Goal: Check status: Check status

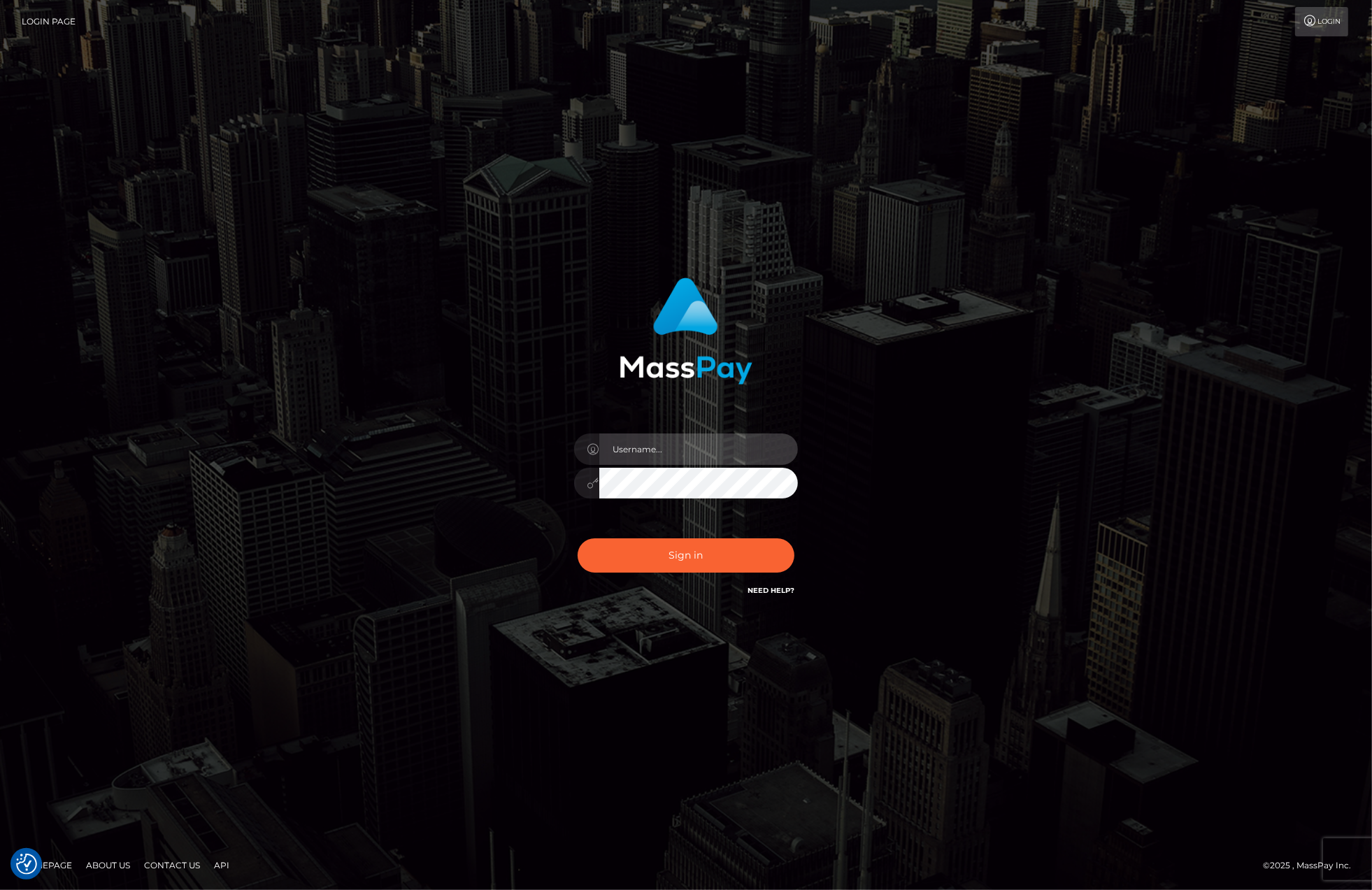
click at [632, 449] on input "text" at bounding box center [698, 450] width 198 height 32
type input "ashbil"
click at [668, 556] on button "Sign in" at bounding box center [686, 555] width 217 height 34
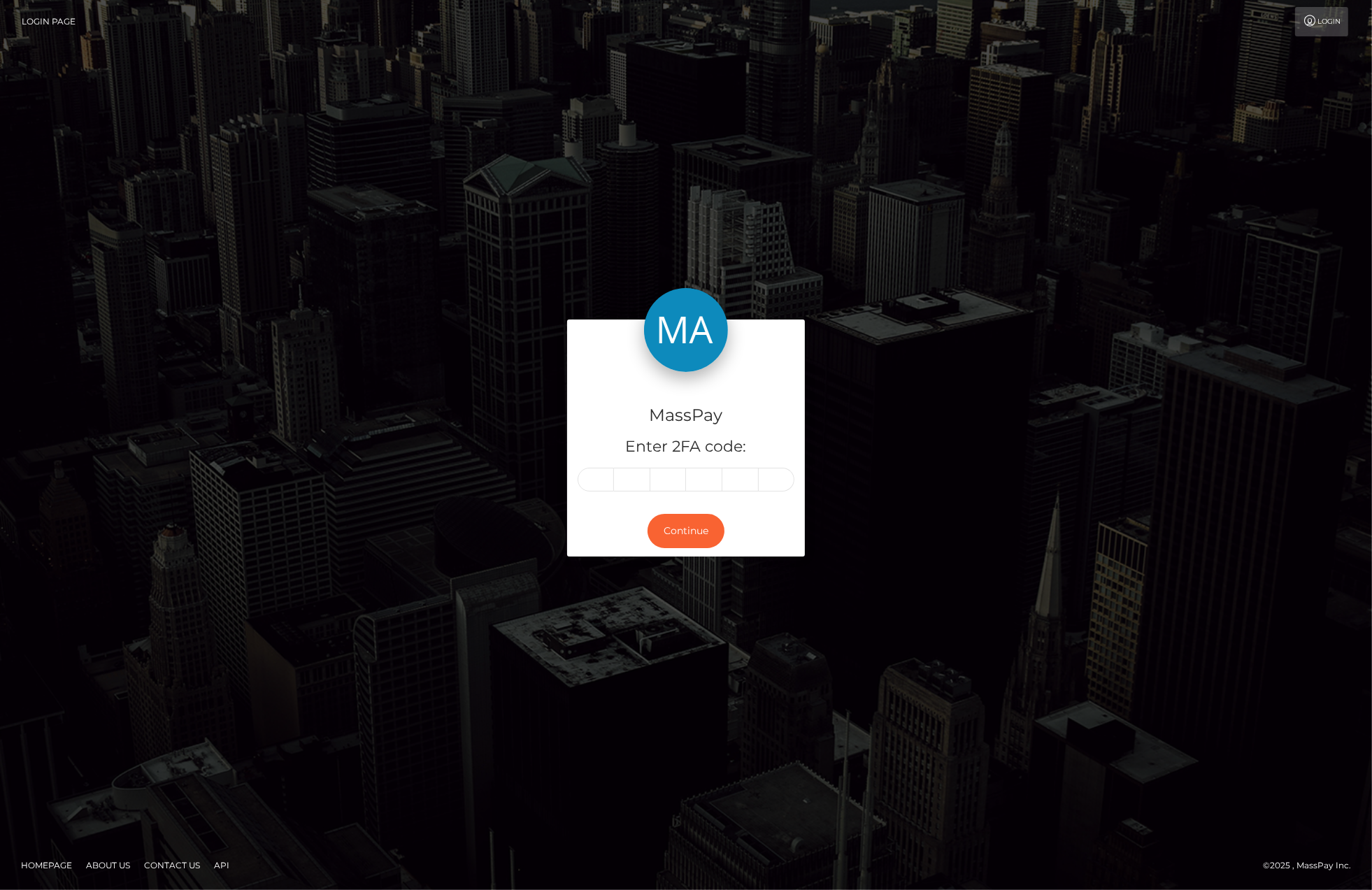
click at [612, 479] on input "text" at bounding box center [595, 479] width 36 height 24
type input "3"
type input "6"
type input "7"
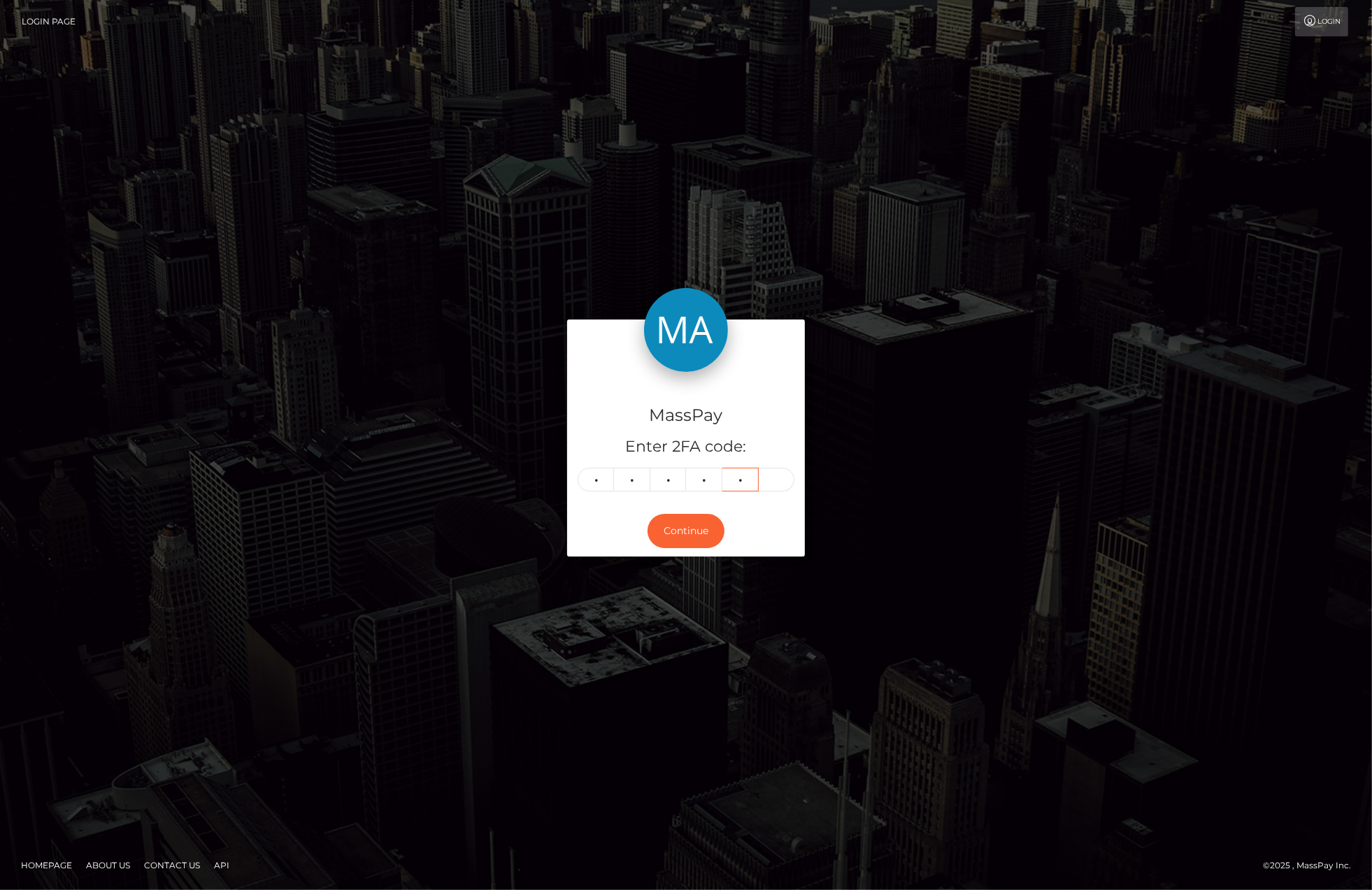
type input "0"
type input "7"
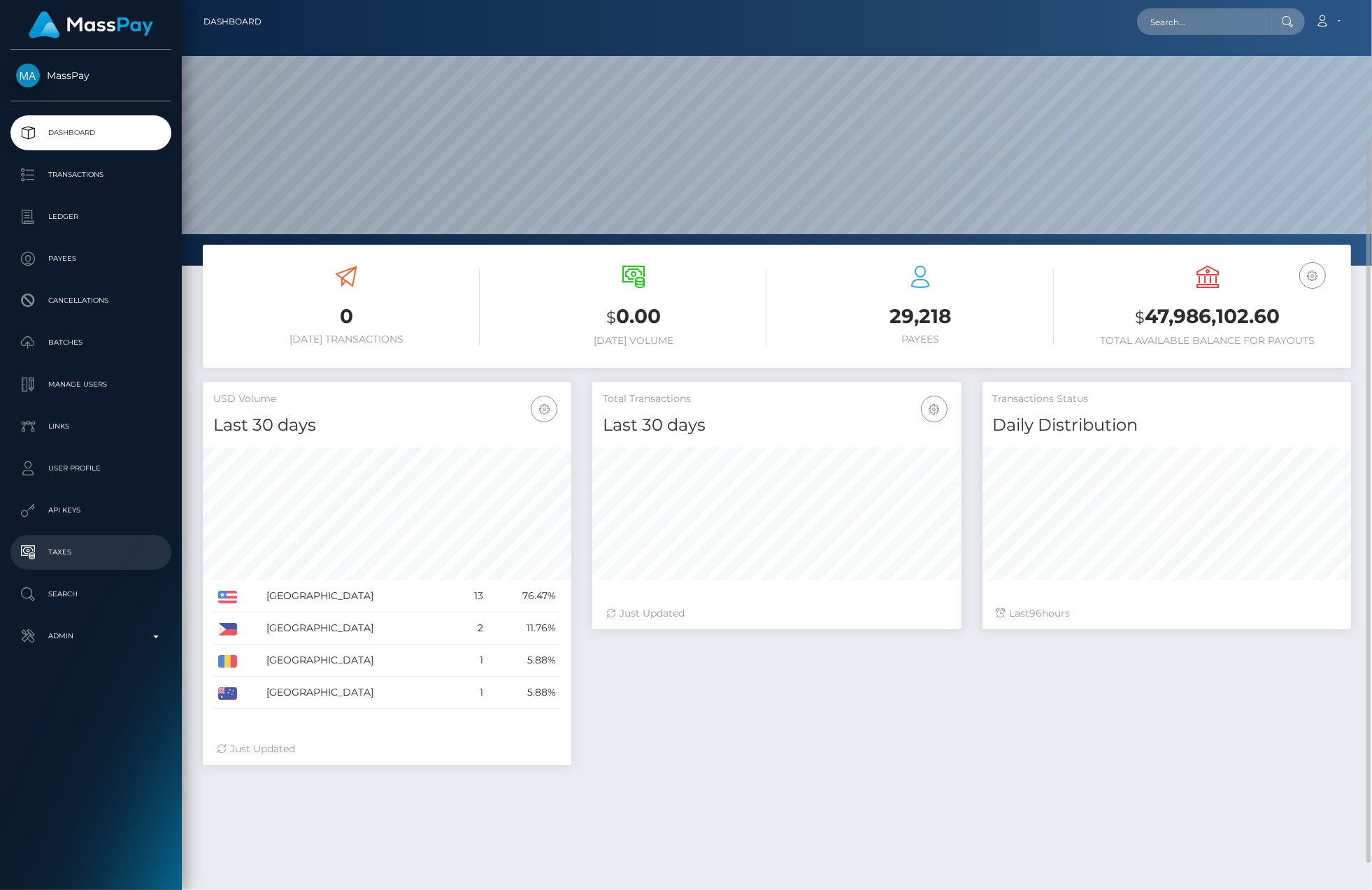
scroll to position [78, 0]
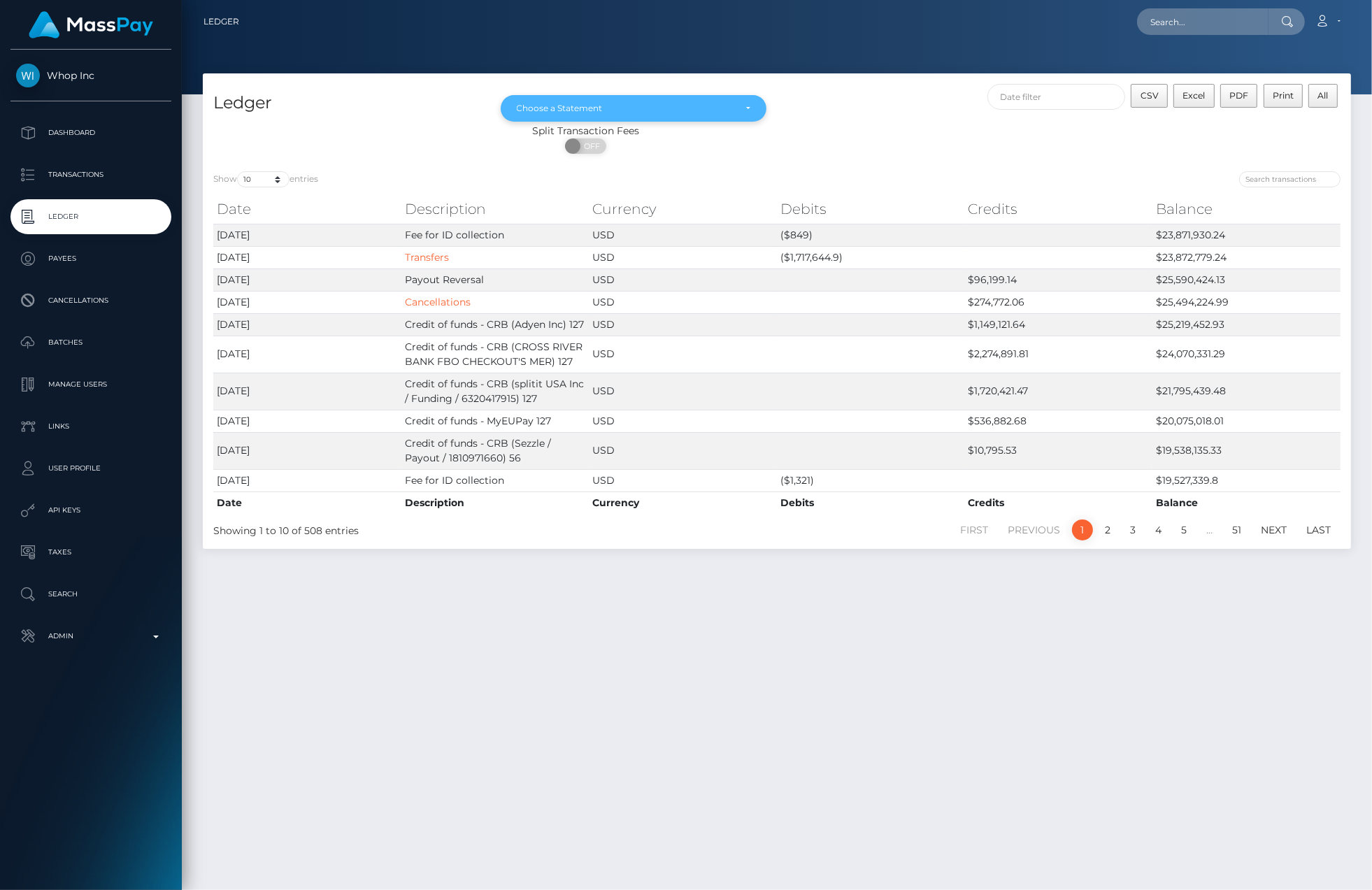
click at [751, 113] on div "Choose a Statement" at bounding box center [634, 108] width 266 height 27
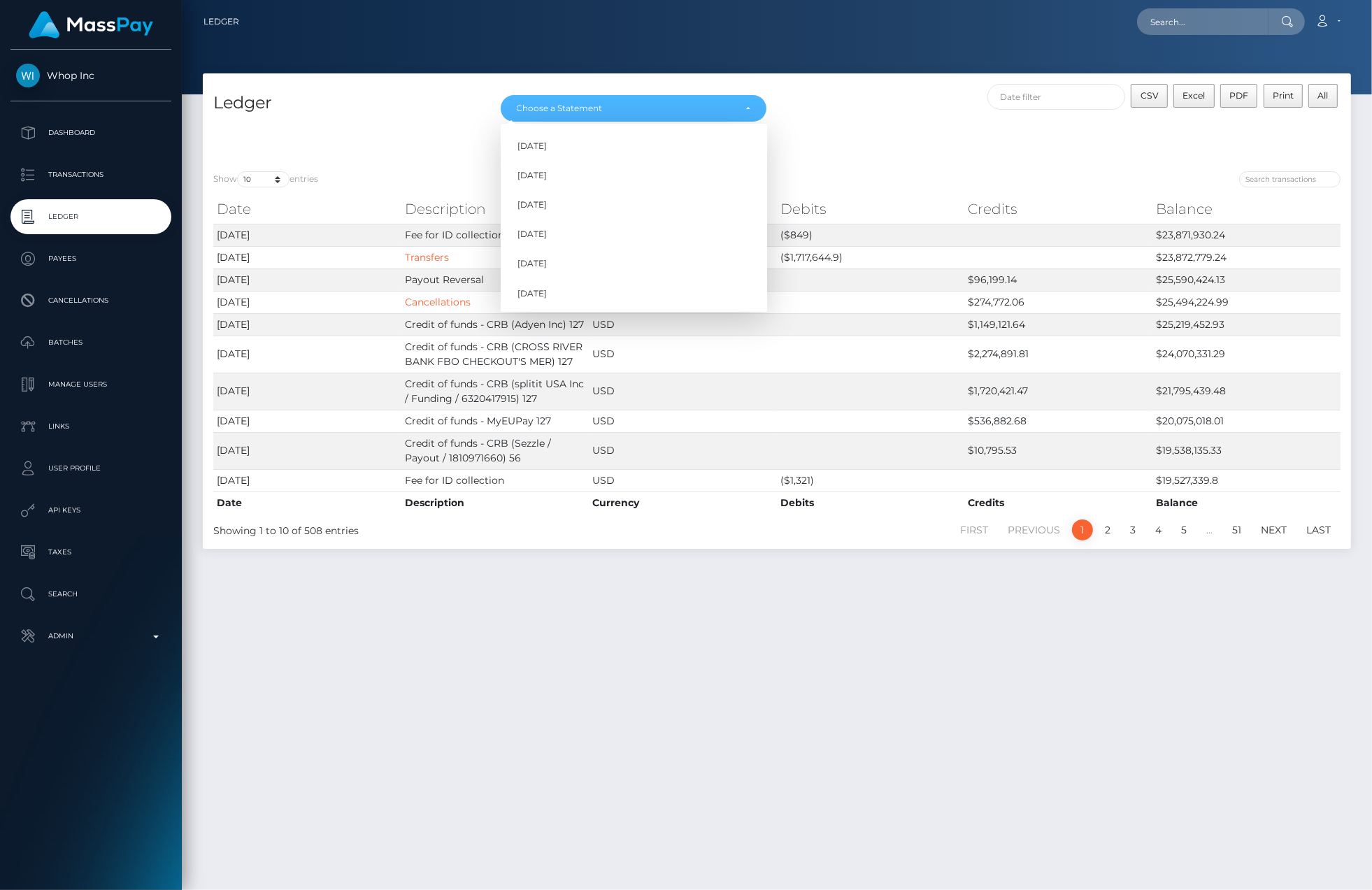
click at [1036, 28] on div "Loading... Loading... Account Edit Profile Logout" at bounding box center [800, 22] width 1100 height 30
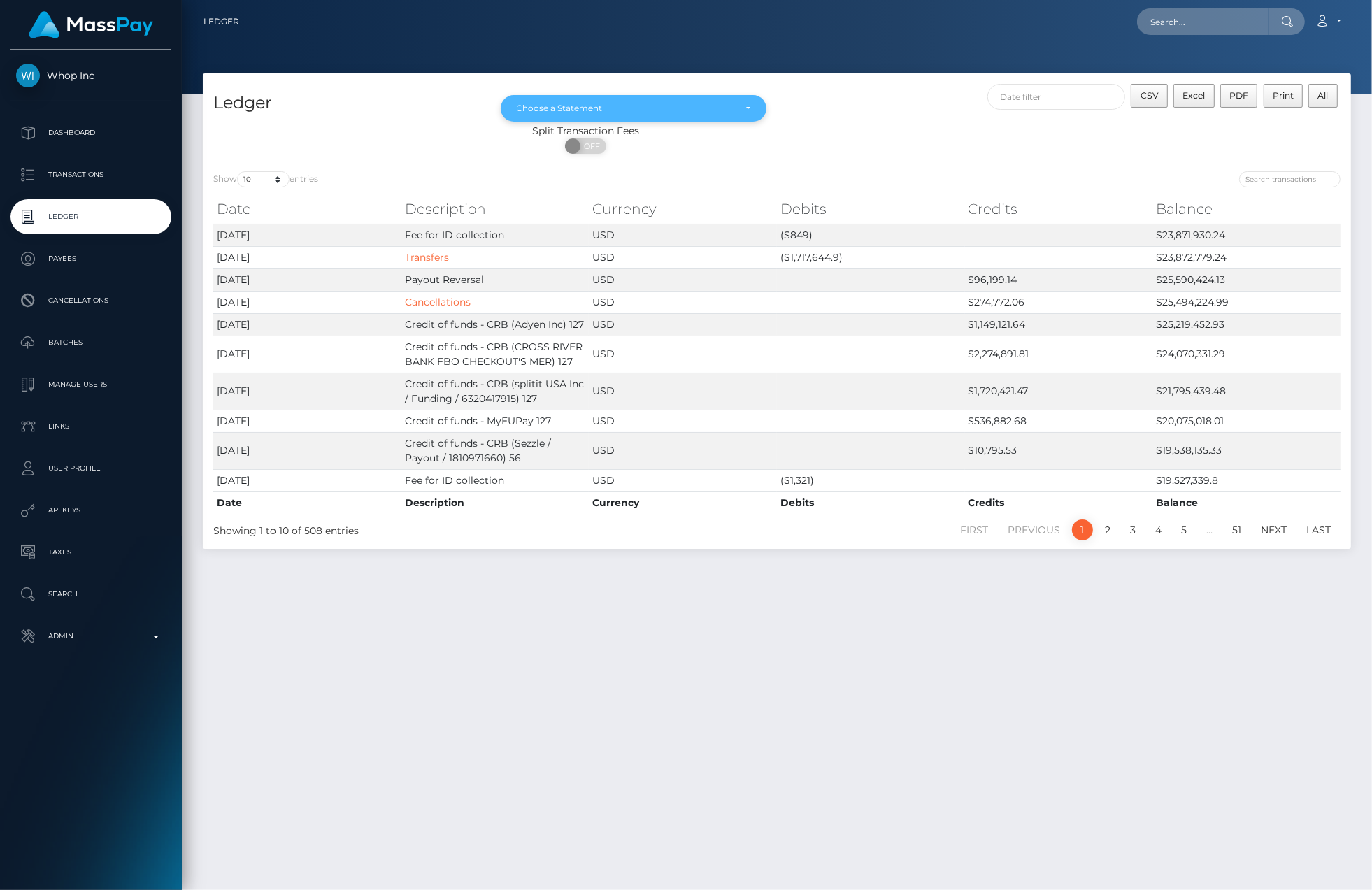
click at [739, 109] on div "Choose a Statement" at bounding box center [634, 108] width 235 height 12
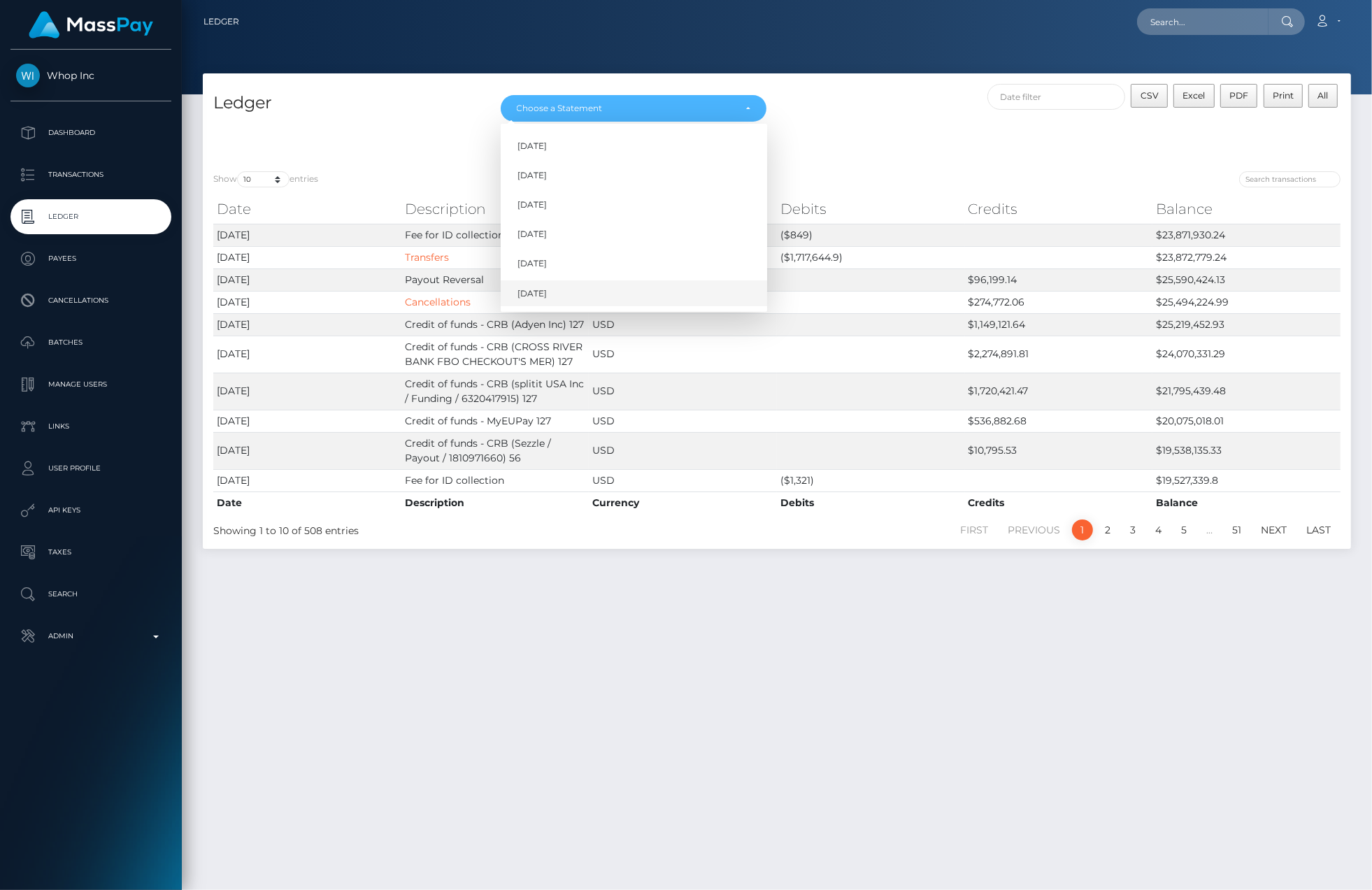
click at [635, 296] on link "Oct 2025" at bounding box center [634, 294] width 266 height 26
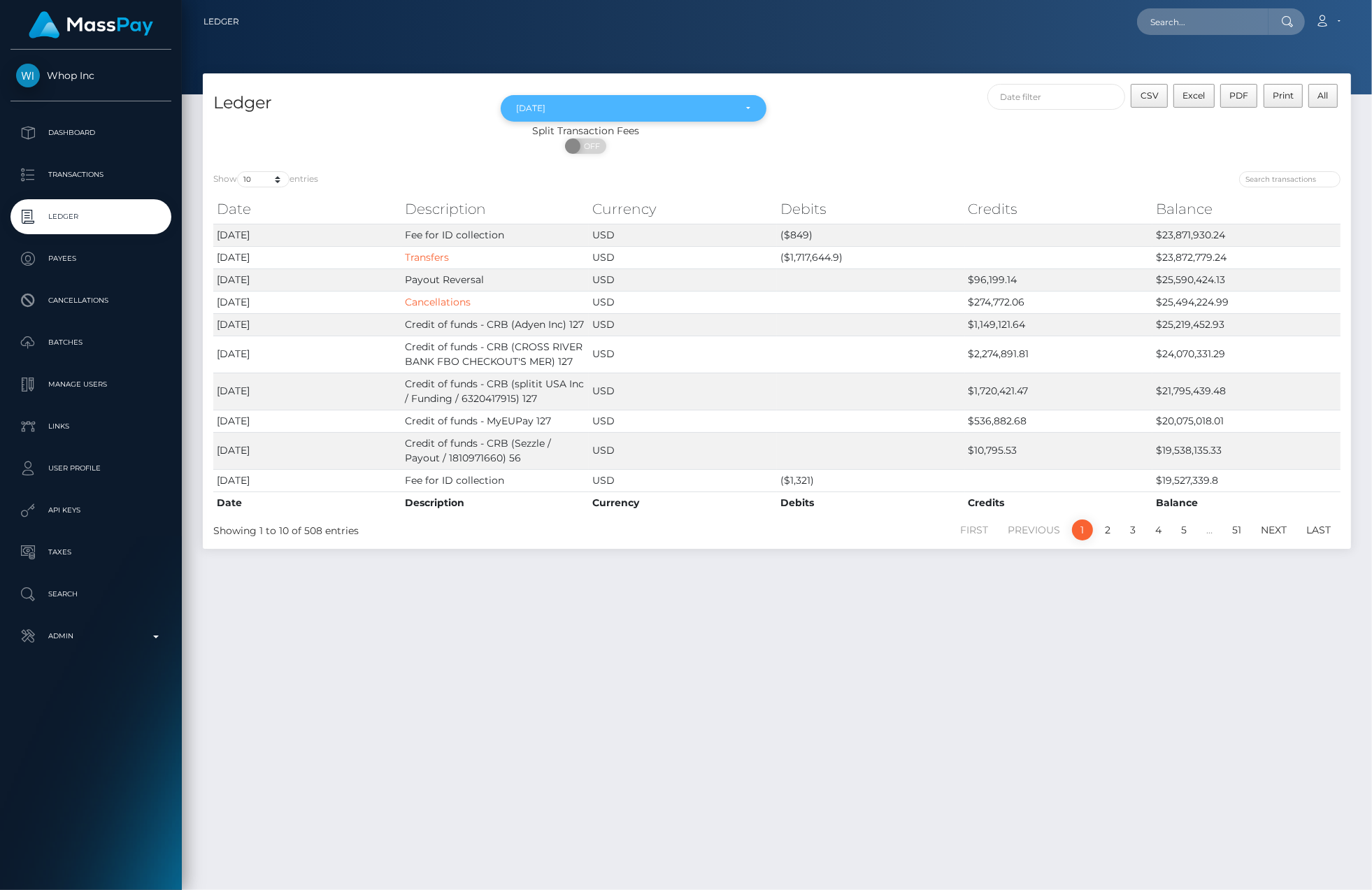
click at [734, 120] on div "Oct 2025" at bounding box center [634, 108] width 266 height 27
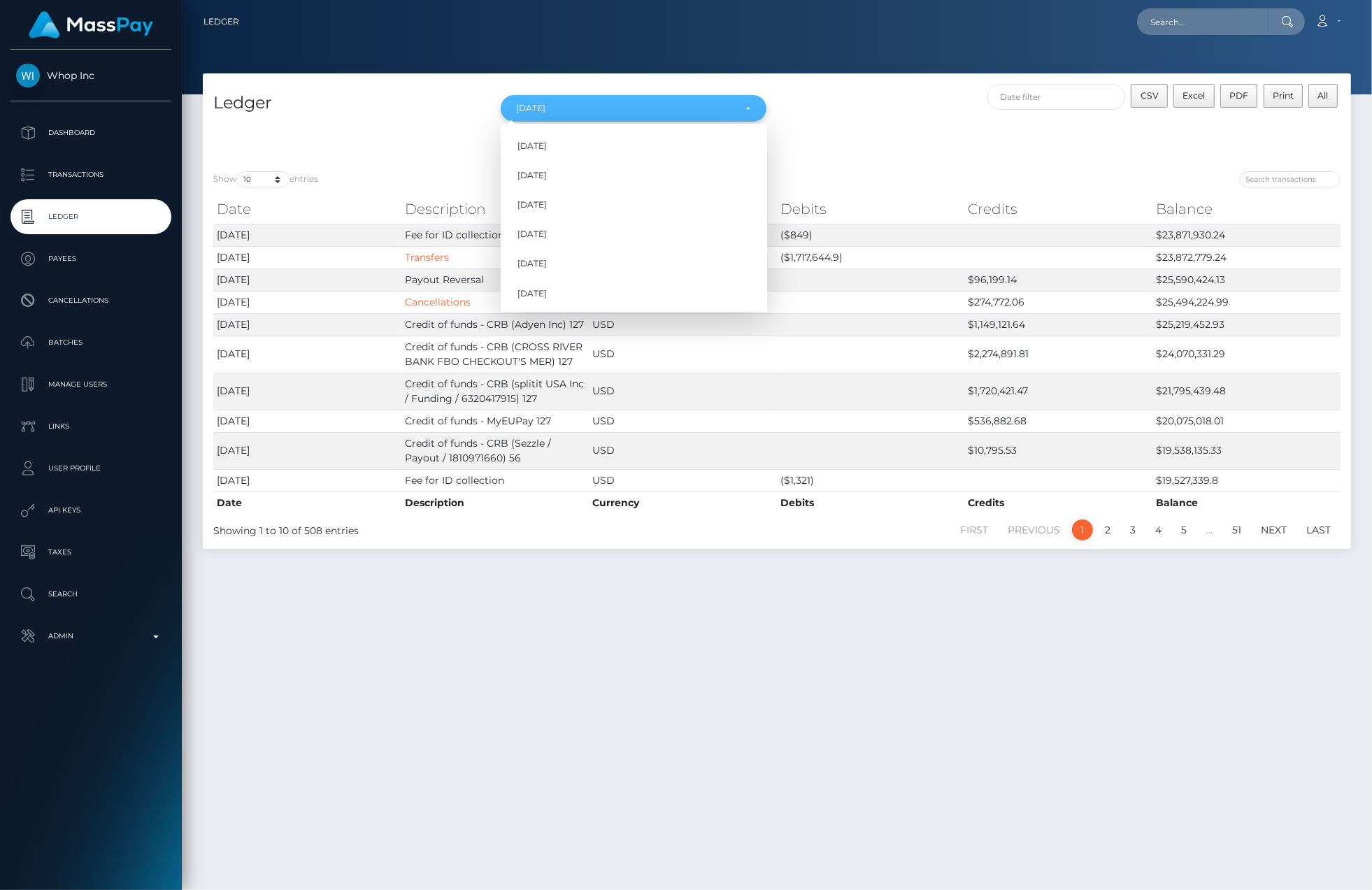
click at [740, 109] on div "Oct 2025" at bounding box center [634, 108] width 235 height 12
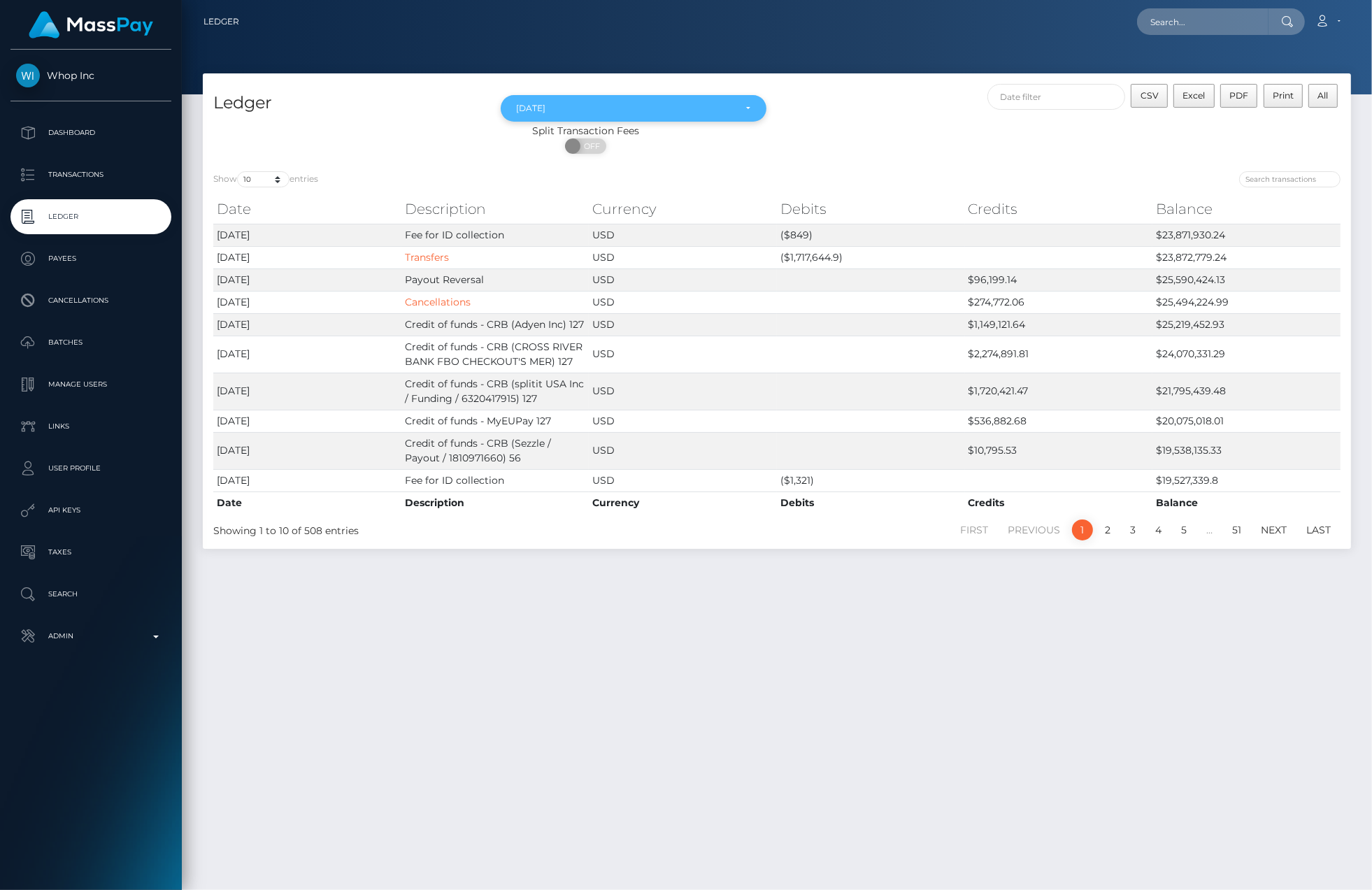
click at [616, 107] on div "Oct 2025" at bounding box center [626, 108] width 218 height 12
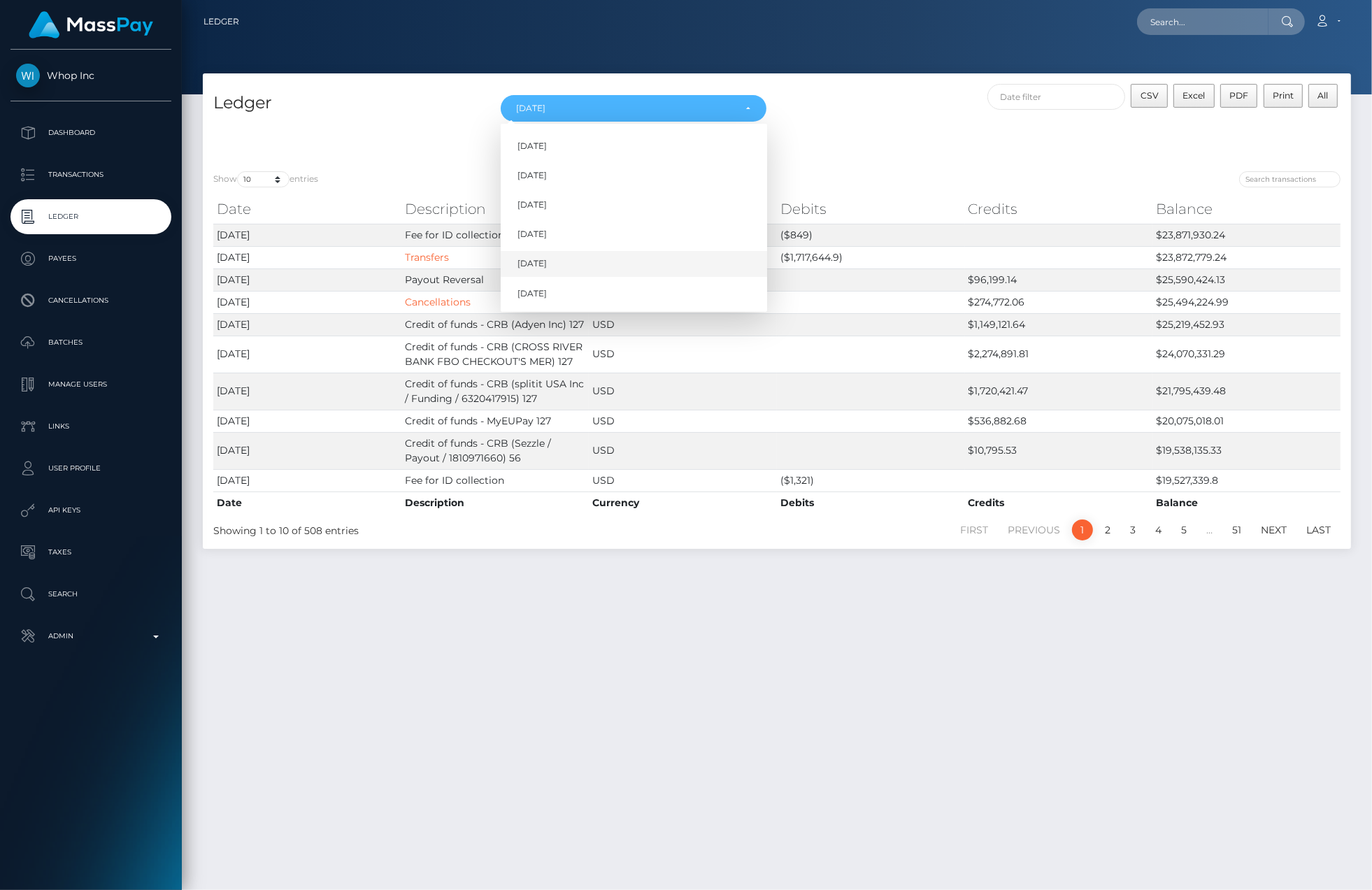
click at [567, 263] on link "Sep 2025" at bounding box center [634, 264] width 266 height 26
select select "Sep 2025"
